Goal: Find specific page/section: Find specific page/section

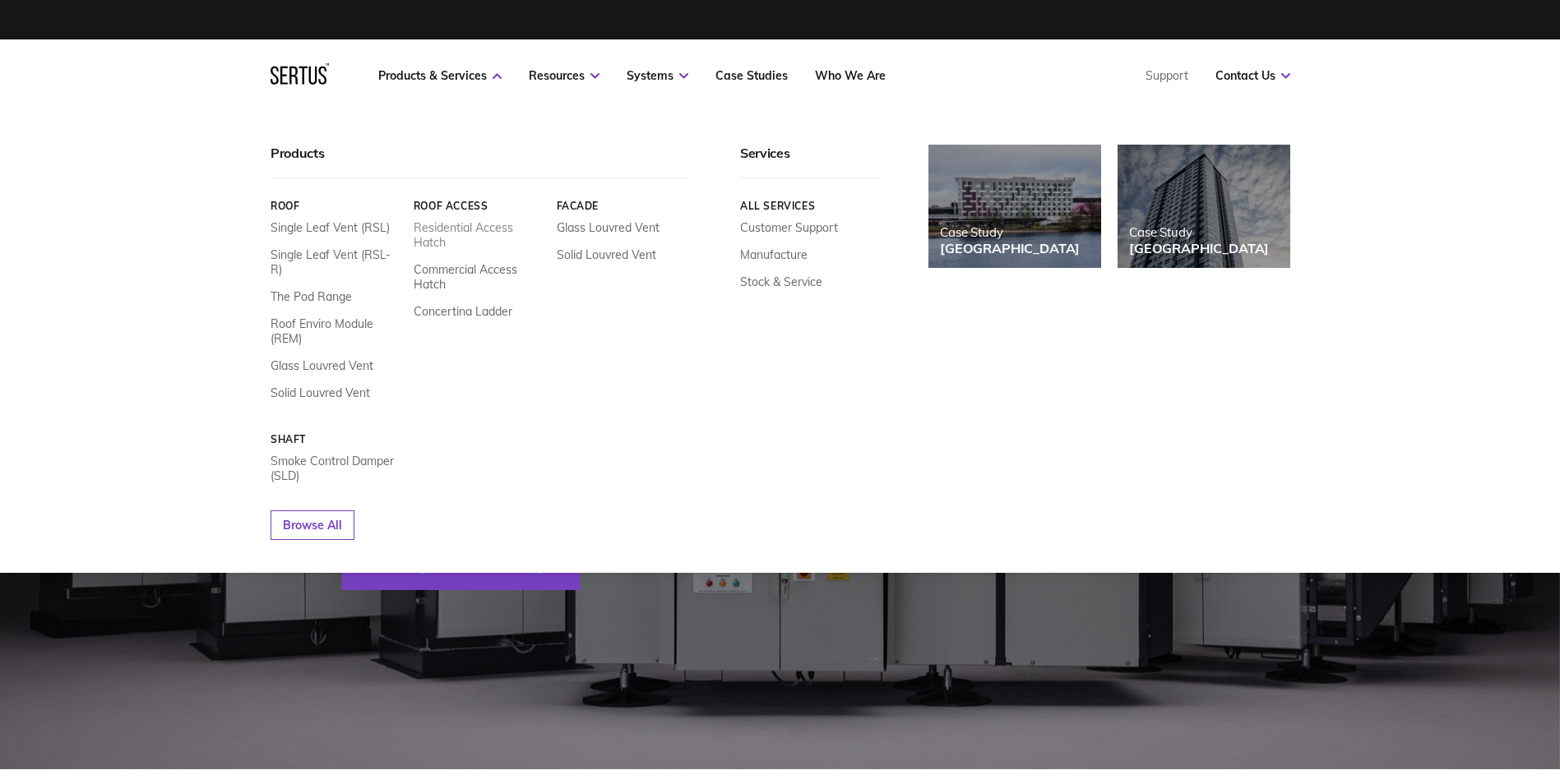
click at [431, 229] on link "Residential Access Hatch" at bounding box center [478, 235] width 131 height 30
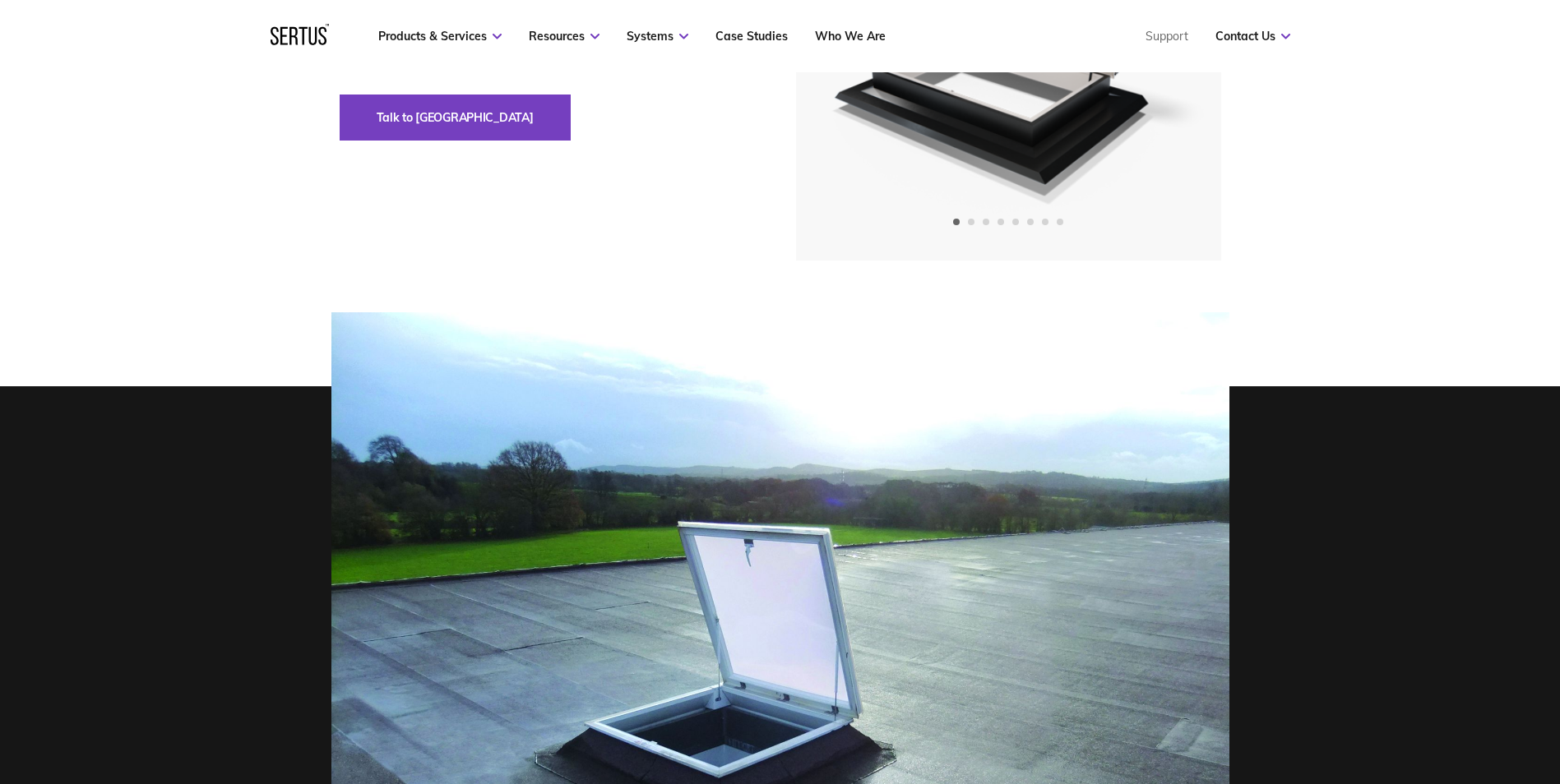
scroll to position [82, 0]
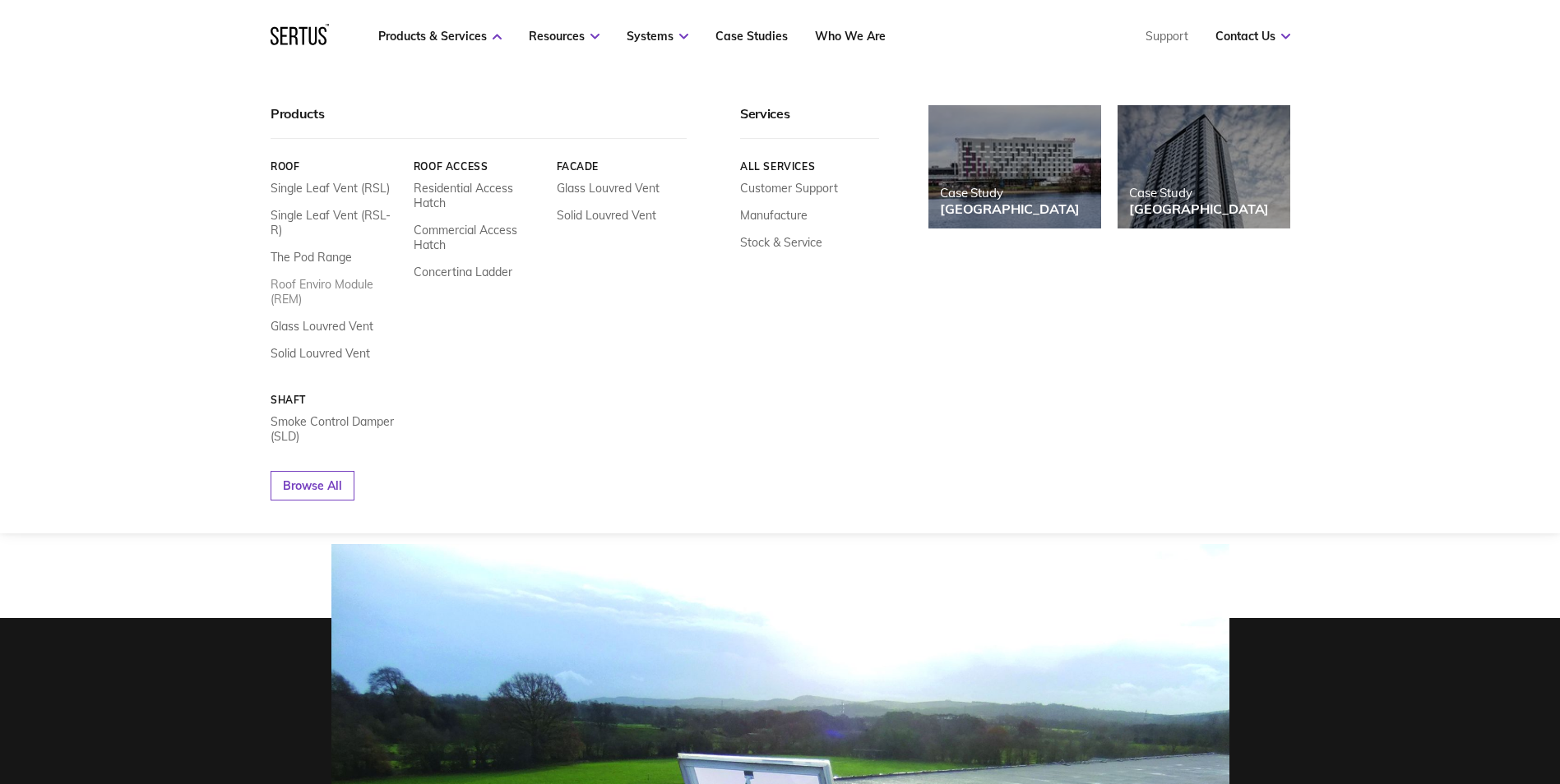
click at [284, 277] on link "Roof Enviro Module (REM)" at bounding box center [336, 291] width 131 height 30
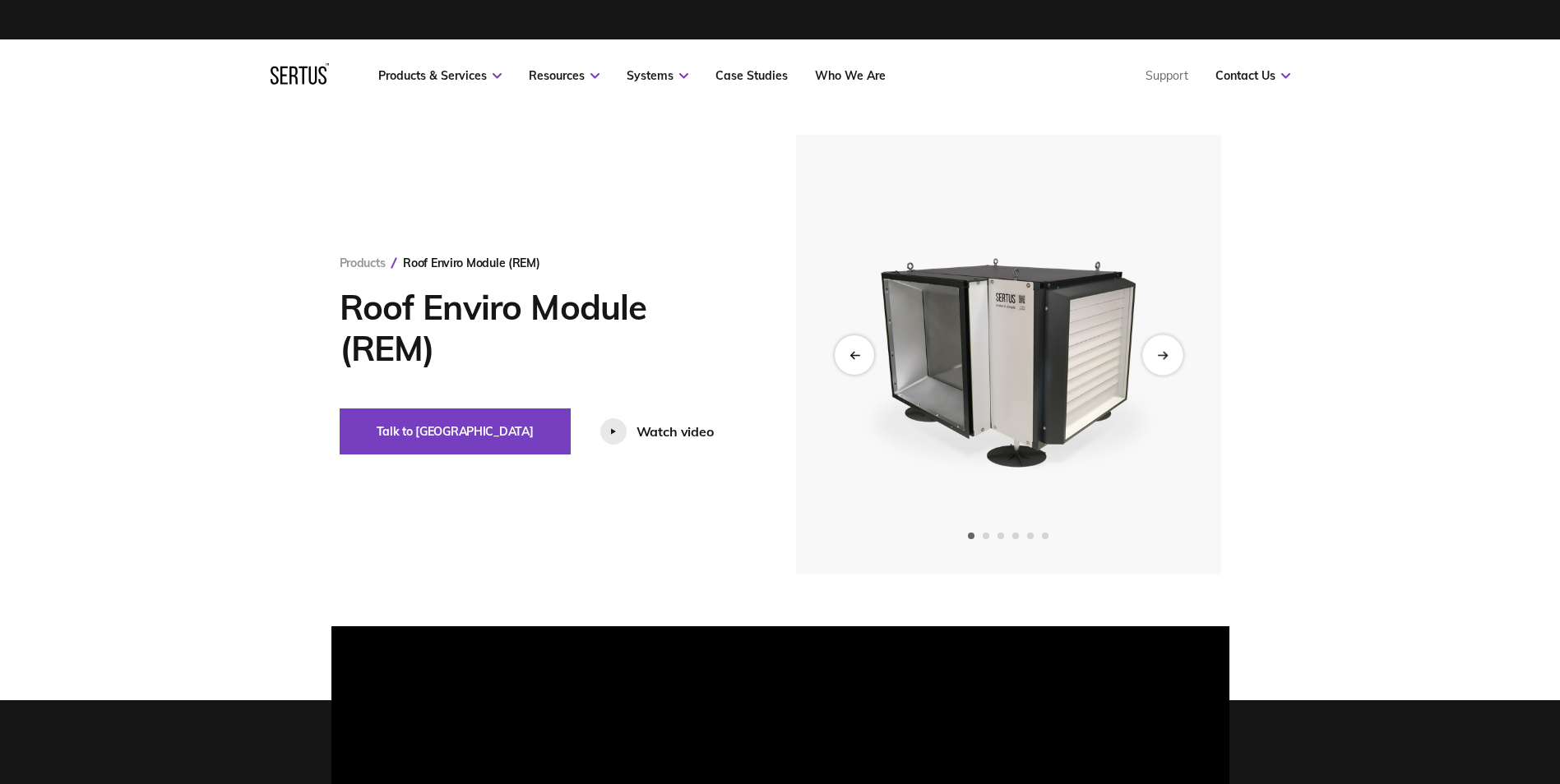
click at [1165, 360] on div "Next slide" at bounding box center [1163, 355] width 40 height 40
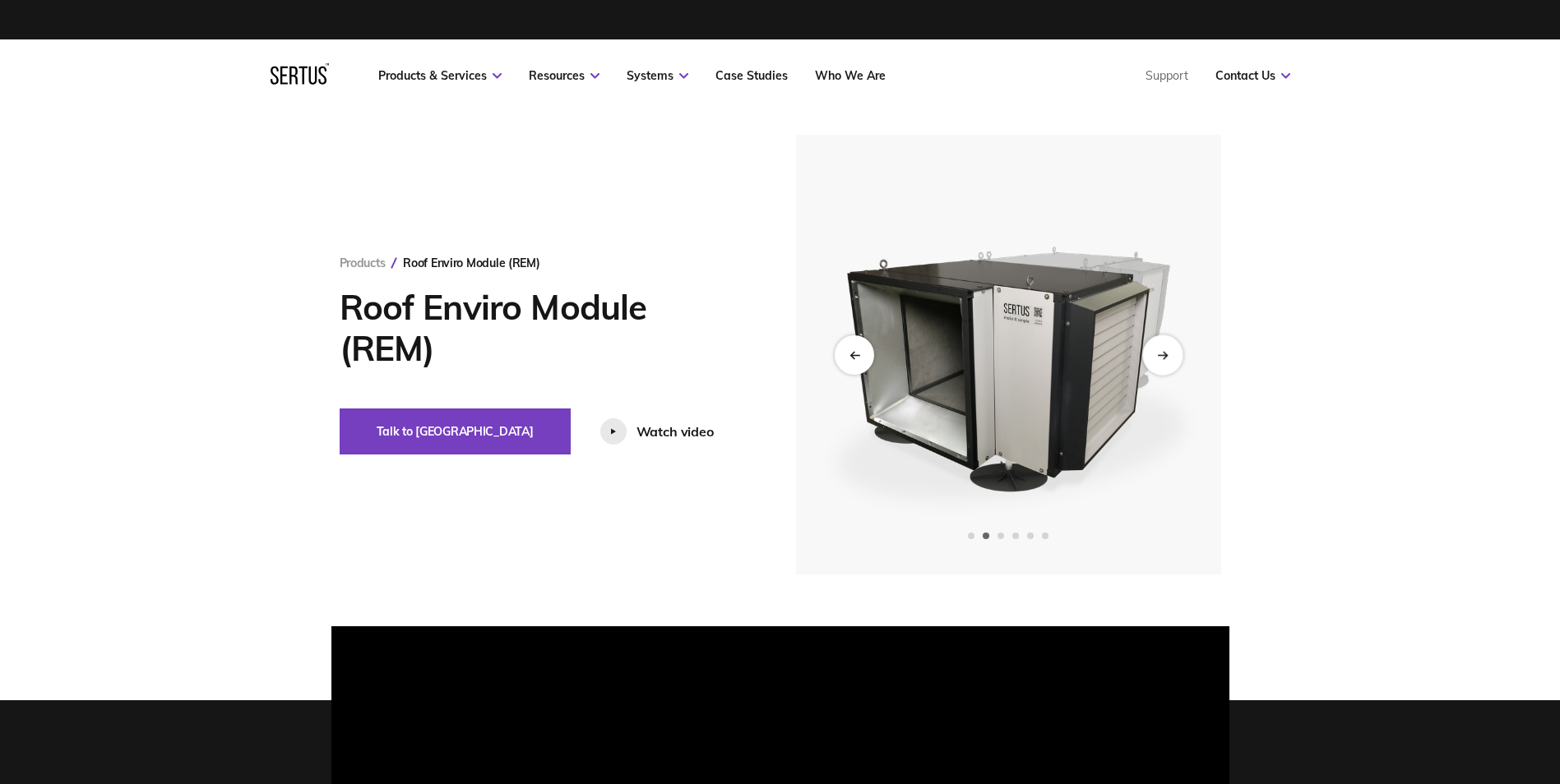
click at [1165, 360] on div "Next slide" at bounding box center [1163, 355] width 40 height 40
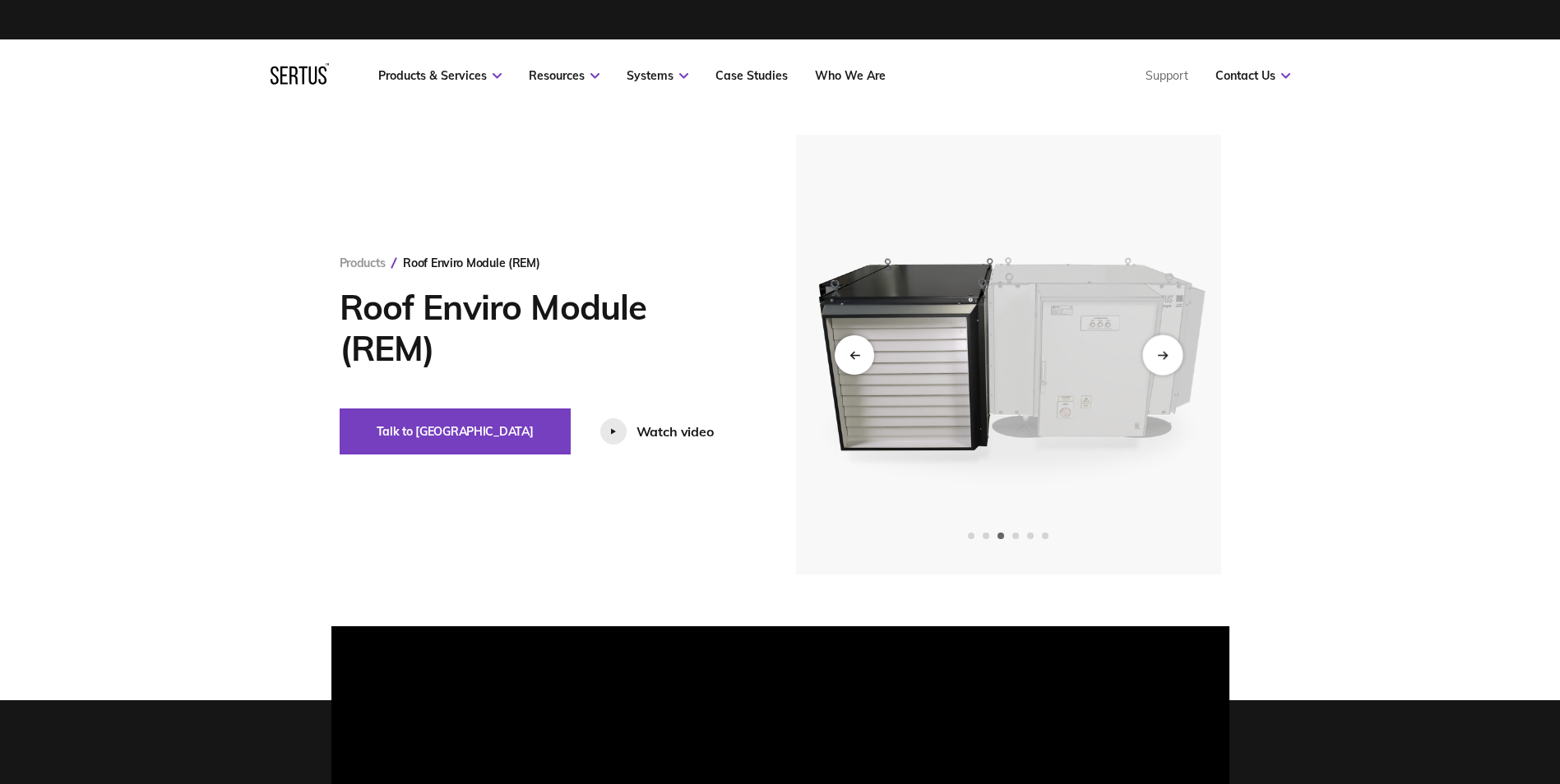
click at [1165, 360] on div "Next slide" at bounding box center [1163, 355] width 40 height 40
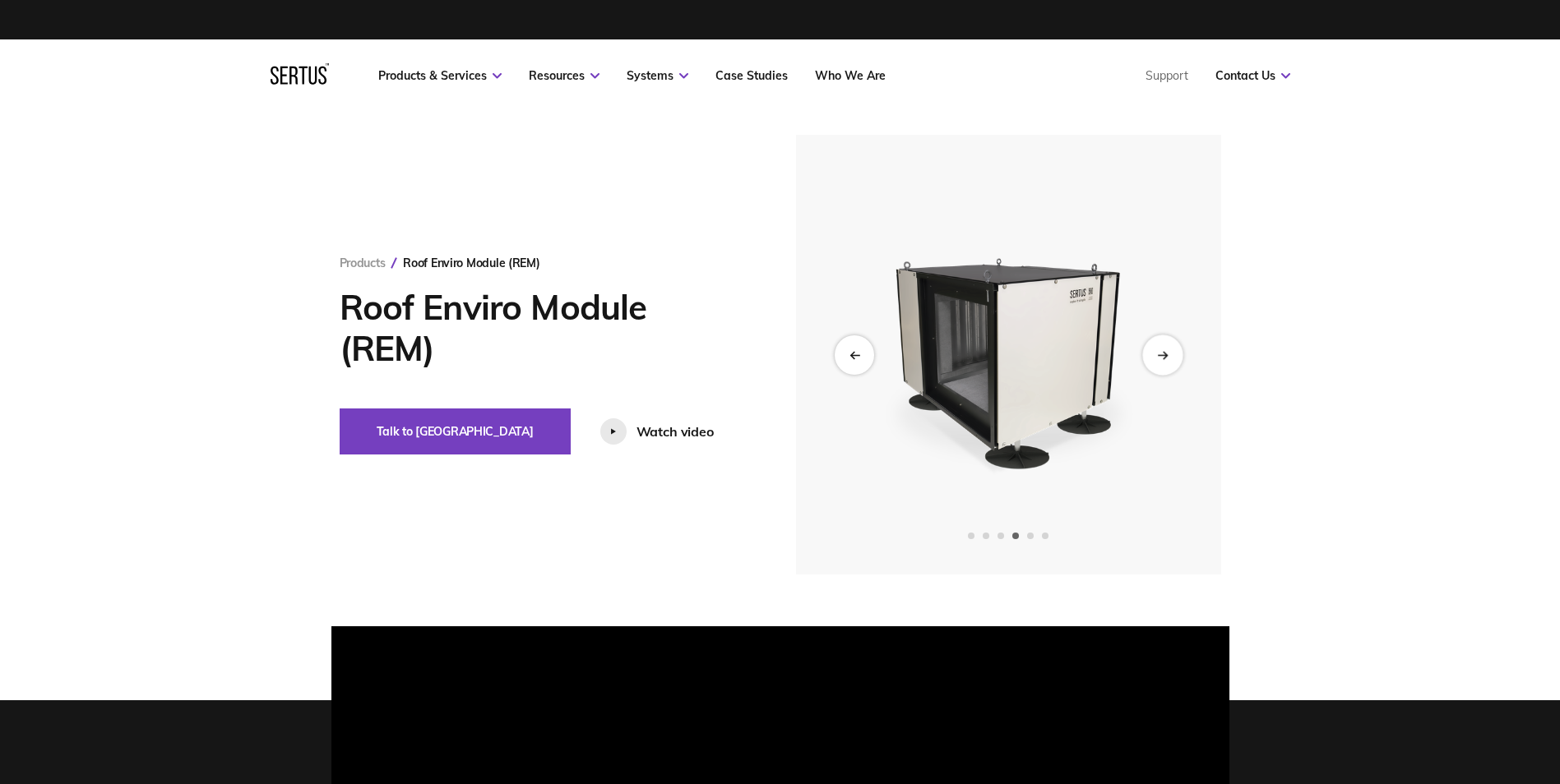
click at [1165, 360] on div "Next slide" at bounding box center [1163, 355] width 40 height 40
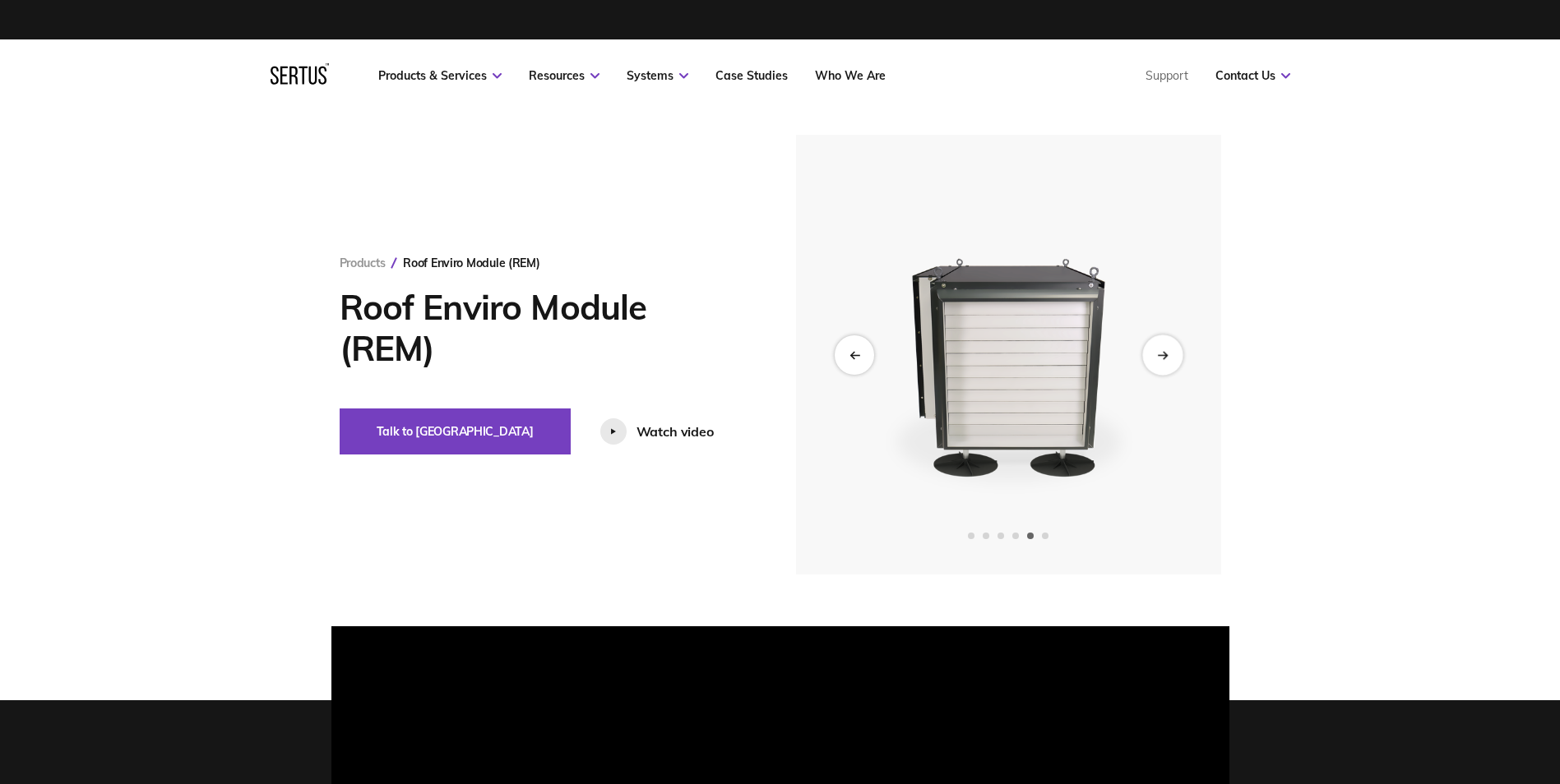
click at [1165, 360] on div "Next slide" at bounding box center [1163, 355] width 40 height 40
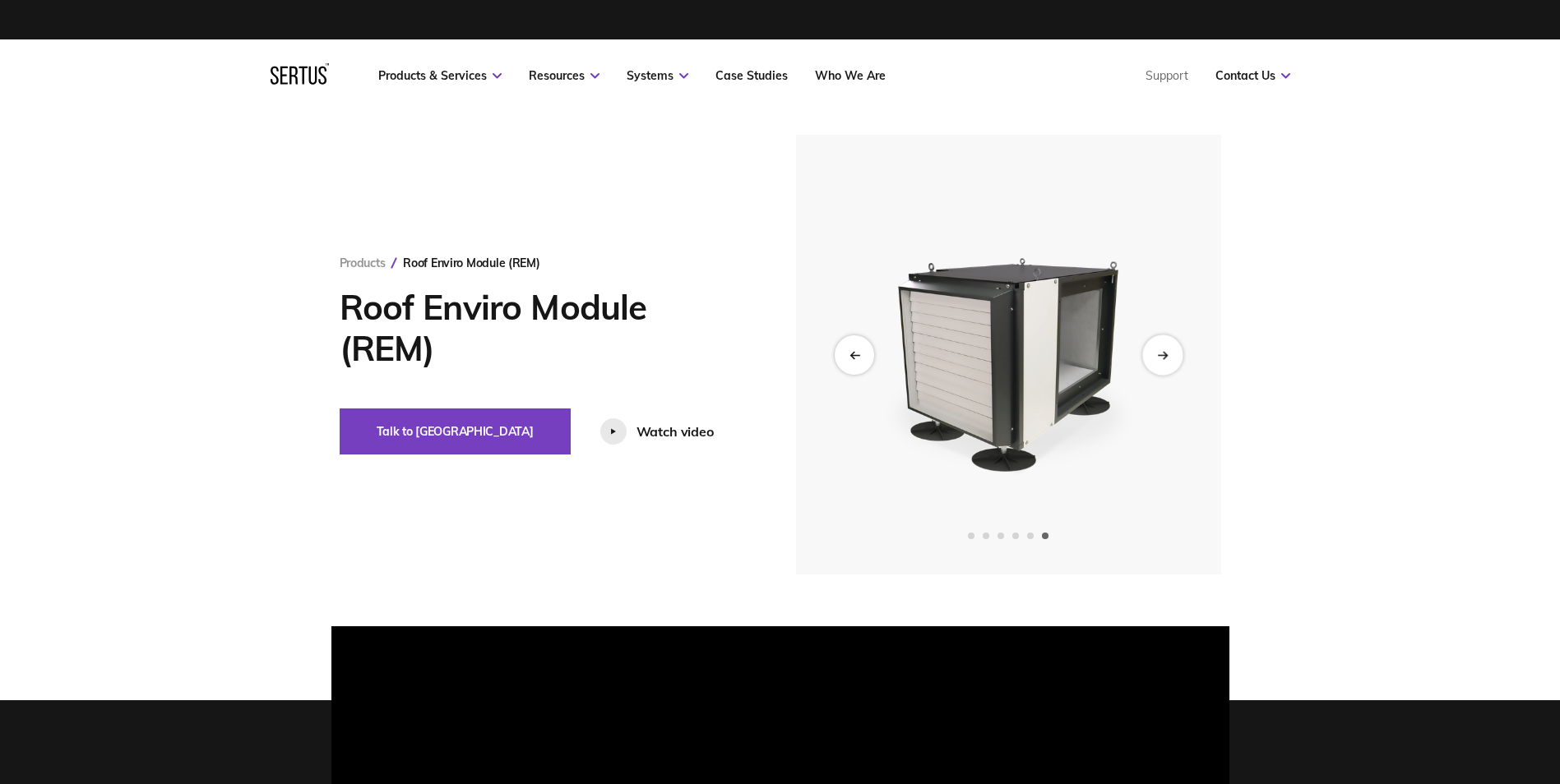
click at [1165, 360] on div "Next slide" at bounding box center [1163, 355] width 40 height 40
click at [600, 427] on div at bounding box center [613, 431] width 26 height 26
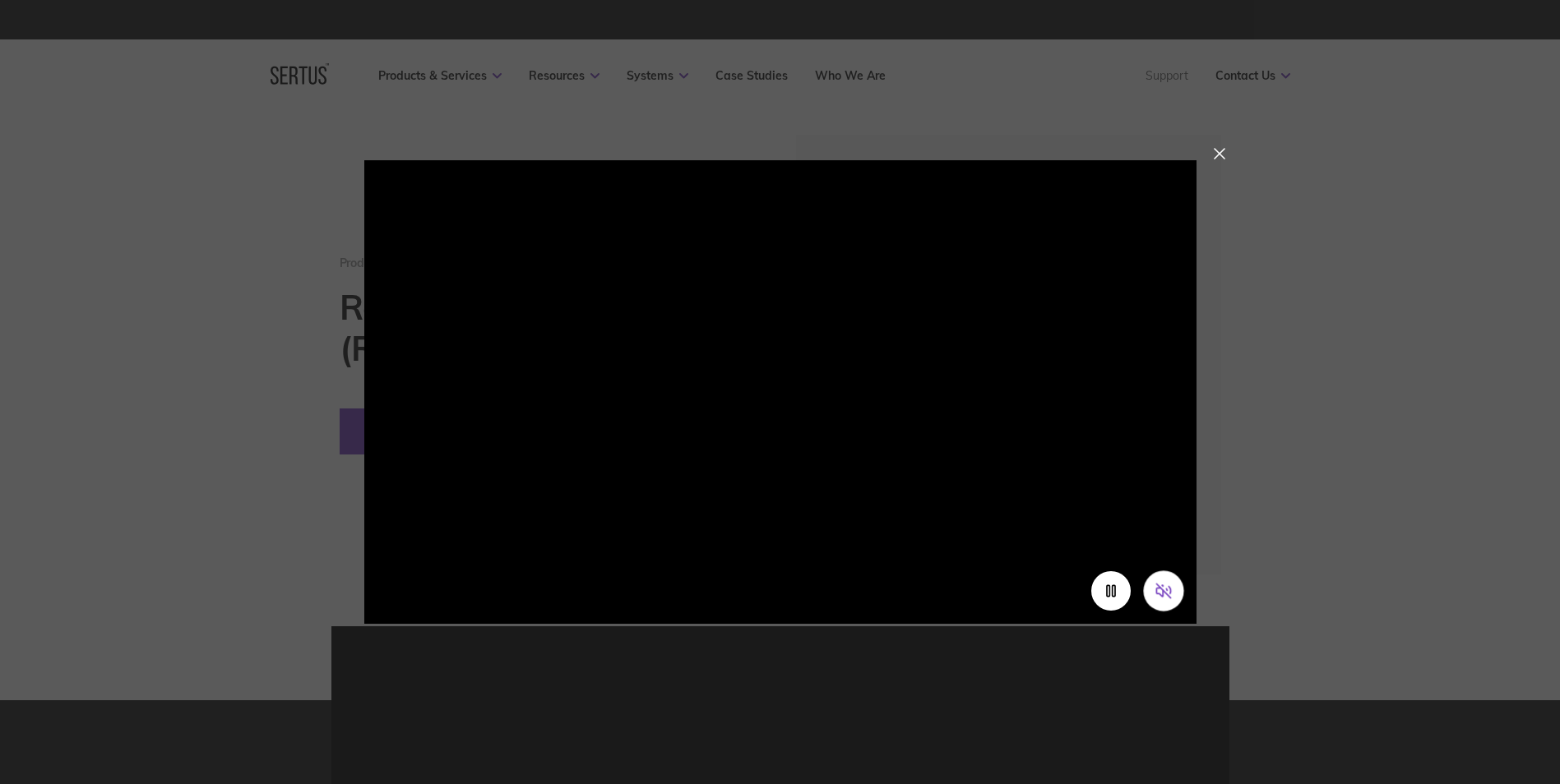
click at [1162, 587] on icon "Unmute video" at bounding box center [1164, 592] width 17 height 17
click at [1222, 151] on div at bounding box center [1220, 154] width 11 height 11
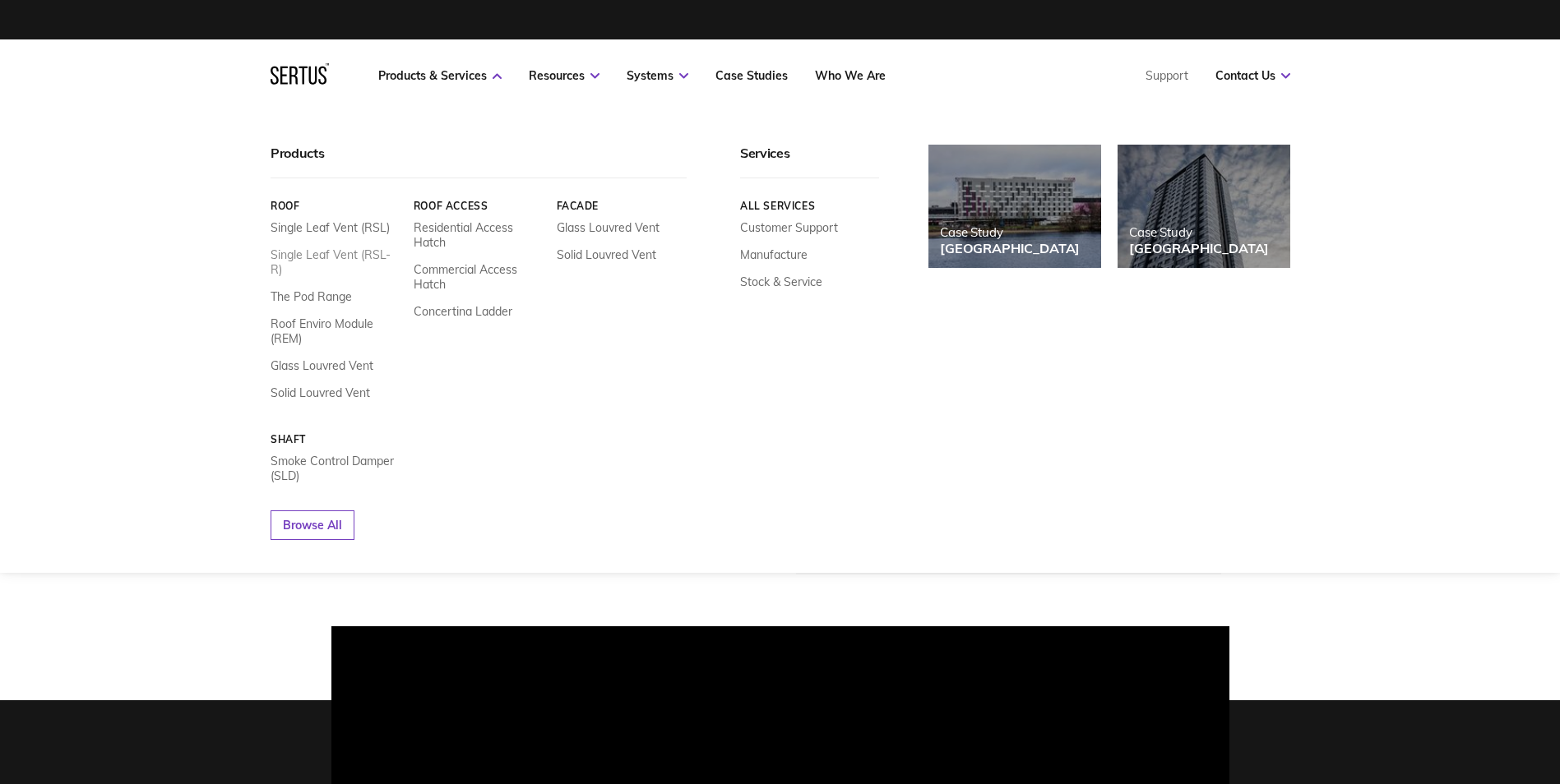
click at [286, 258] on link "Single Leaf Vent (RSL-R)" at bounding box center [336, 262] width 131 height 30
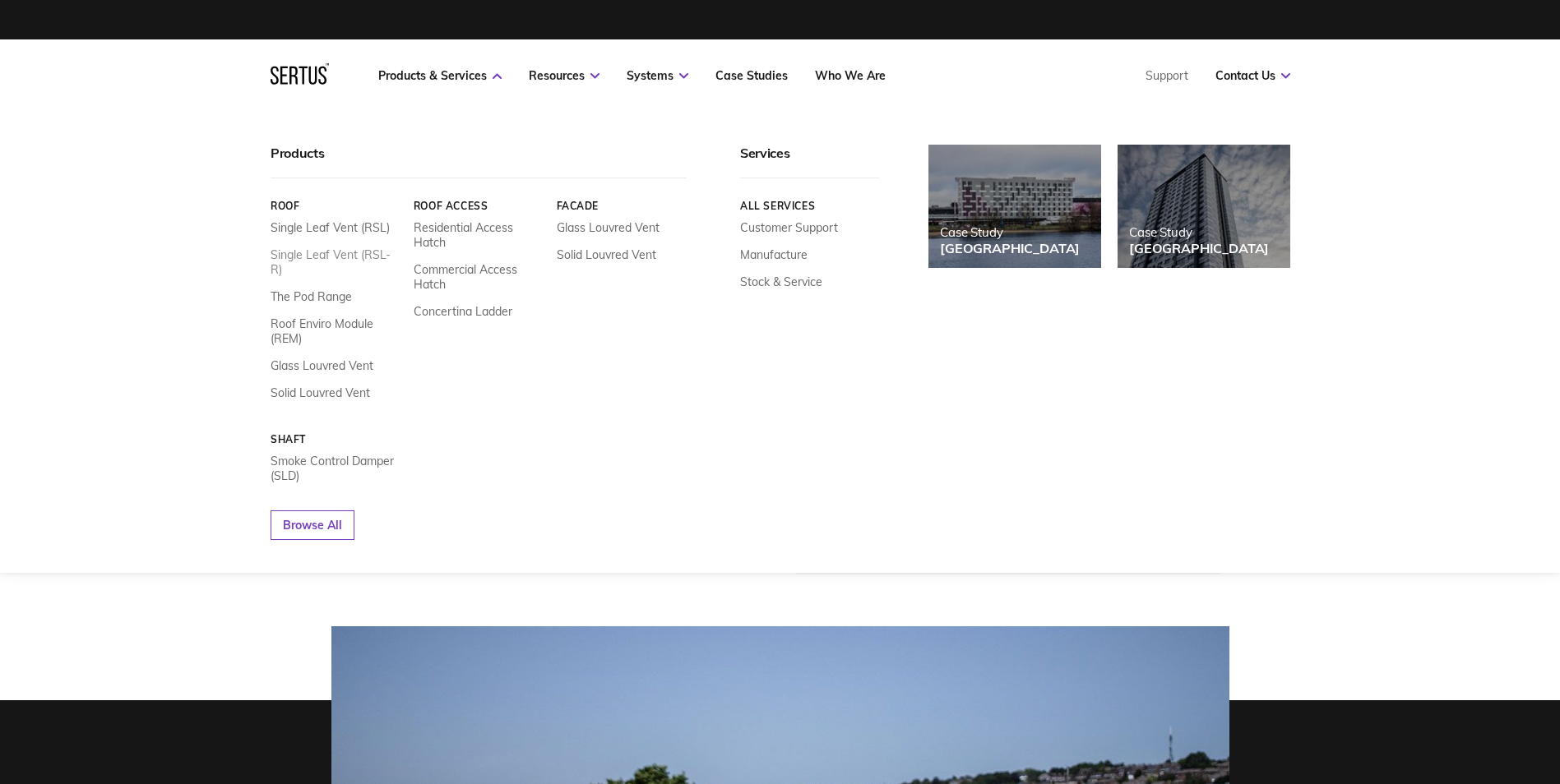
click at [290, 252] on link "Single Leaf Vent (RSL-R)" at bounding box center [336, 262] width 131 height 30
click at [286, 231] on link "Single Leaf Vent (RSL)" at bounding box center [330, 227] width 120 height 14
